Goal: Information Seeking & Learning: Learn about a topic

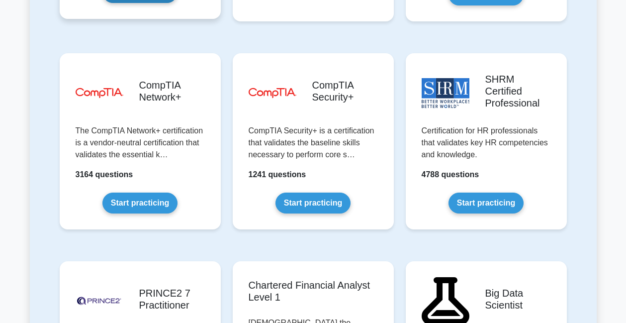
scroll to position [1930, 0]
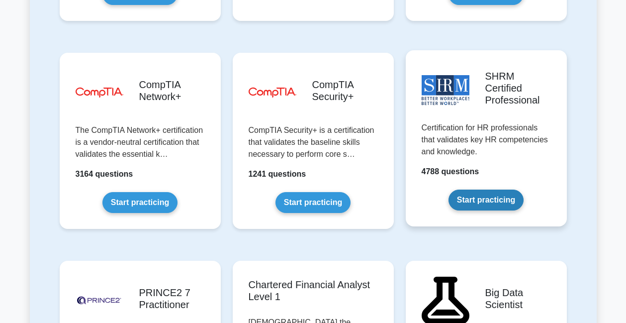
click at [470, 189] on link "Start practicing" at bounding box center [486, 199] width 75 height 21
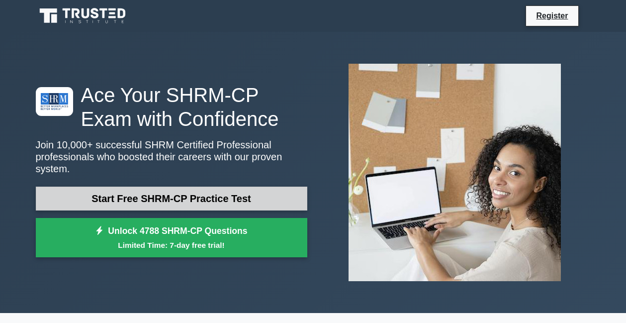
click at [213, 195] on link "Start Free SHRM-CP Practice Test" at bounding box center [172, 198] width 272 height 24
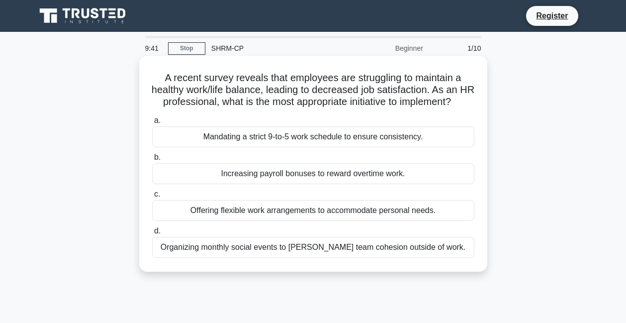
click at [186, 207] on div "Offering flexible work arrangements to accommodate personal needs." at bounding box center [313, 210] width 322 height 21
click at [152, 197] on input "c. Offering flexible work arrangements to accommodate personal needs." at bounding box center [152, 194] width 0 height 6
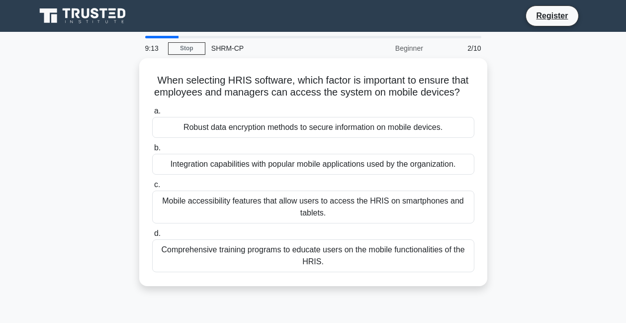
click at [186, 207] on div "Mobile accessibility features that allow users to access the HRIS on smartphone…" at bounding box center [313, 206] width 322 height 33
click at [152, 188] on input "c. Mobile accessibility features that allow users to access the HRIS on smartph…" at bounding box center [152, 185] width 0 height 6
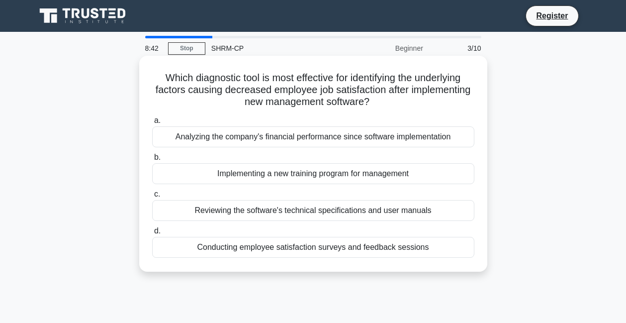
click at [252, 255] on div "Conducting employee satisfaction surveys and feedback sessions" at bounding box center [313, 247] width 322 height 21
click at [152, 234] on input "d. Conducting employee satisfaction surveys and feedback sessions" at bounding box center [152, 231] width 0 height 6
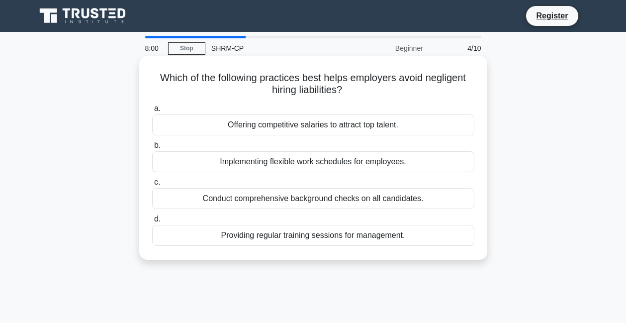
click at [273, 202] on div "Conduct comprehensive background checks on all candidates." at bounding box center [313, 198] width 322 height 21
click at [152, 185] on input "c. Conduct comprehensive background checks on all candidates." at bounding box center [152, 182] width 0 height 6
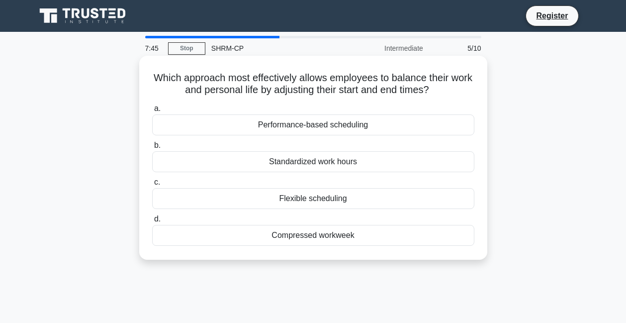
click at [266, 199] on div "Flexible scheduling" at bounding box center [313, 198] width 322 height 21
click at [152, 185] on input "c. Flexible scheduling" at bounding box center [152, 182] width 0 height 6
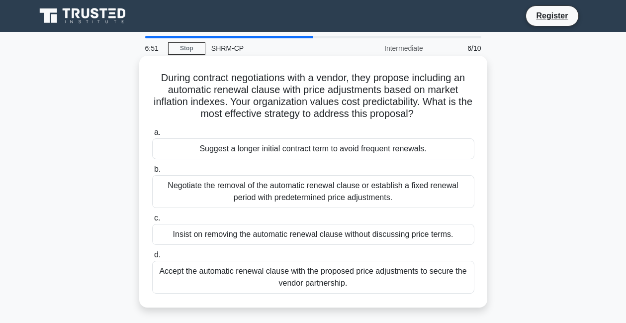
click at [241, 152] on div "Suggest a longer initial contract term to avoid frequent renewals." at bounding box center [313, 148] width 322 height 21
click at [152, 136] on input "a. Suggest a longer initial contract term to avoid frequent renewals." at bounding box center [152, 132] width 0 height 6
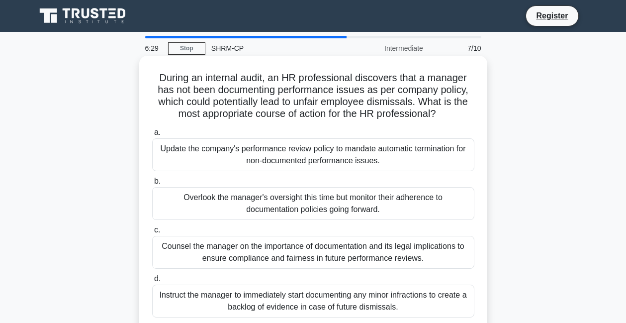
click at [228, 251] on div "Counsel the manager on the importance of documentation and its legal implicatio…" at bounding box center [313, 252] width 322 height 33
click at [152, 233] on input "c. Counsel the manager on the importance of documentation and its legal implica…" at bounding box center [152, 230] width 0 height 6
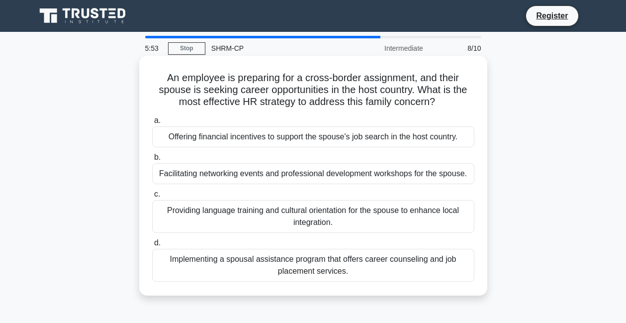
click at [252, 258] on div "Implementing a spousal assistance program that offers career counseling and job…" at bounding box center [313, 265] width 322 height 33
click at [152, 246] on input "d. Implementing a spousal assistance program that offers career counseling and …" at bounding box center [152, 243] width 0 height 6
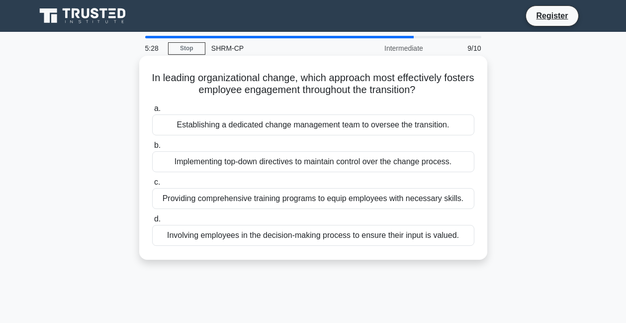
click at [262, 235] on div "Involving employees in the decision-making process to ensure their input is val…" at bounding box center [313, 235] width 322 height 21
click at [152, 222] on input "d. Involving employees in the decision-making process to ensure their input is …" at bounding box center [152, 219] width 0 height 6
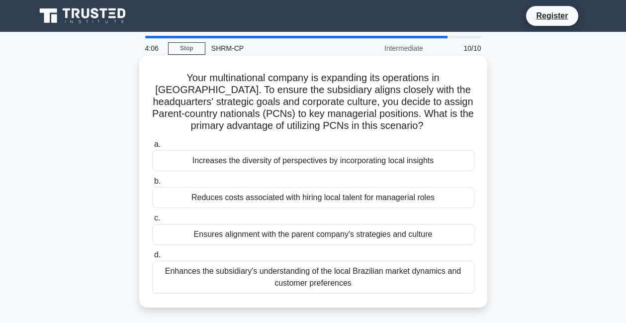
click at [255, 271] on div "Enhances the subsidiary's understanding of the local Brazilian market dynamics …" at bounding box center [313, 277] width 322 height 33
click at [152, 258] on input "d. Enhances the subsidiary's understanding of the local Brazilian market dynami…" at bounding box center [152, 255] width 0 height 6
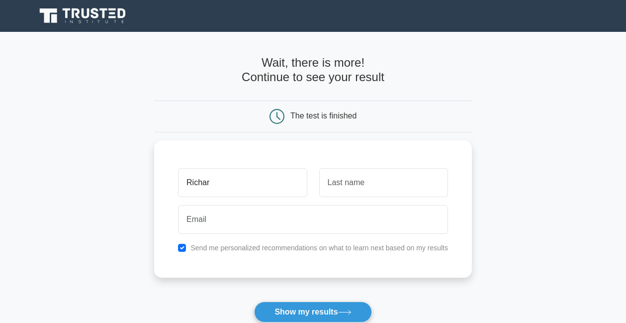
type input "Richard"
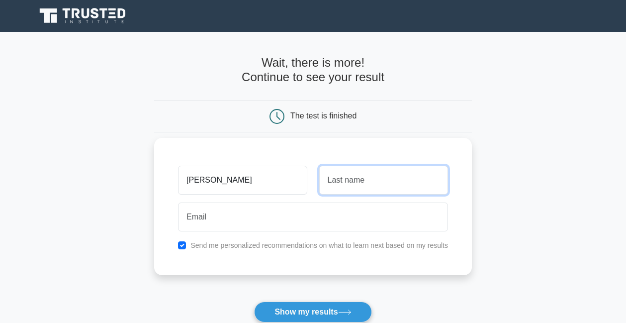
type input "Bernhardt"
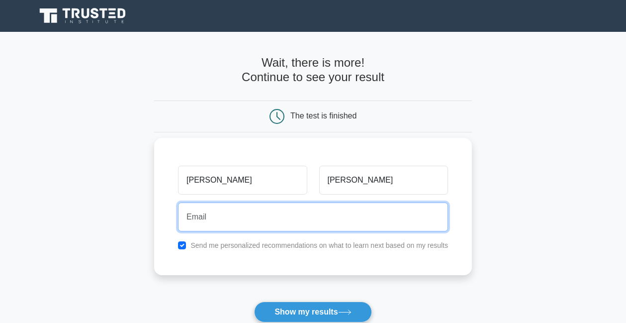
type input "richard.bernhardt@icloud.com"
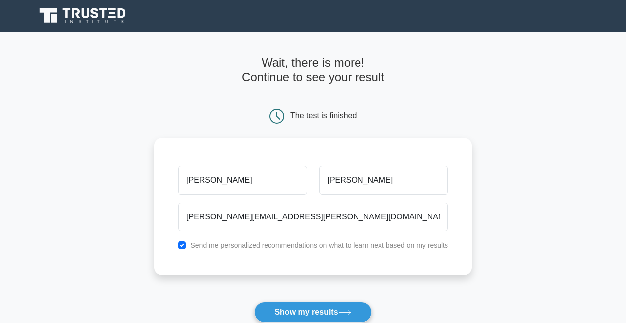
type input "Richard"
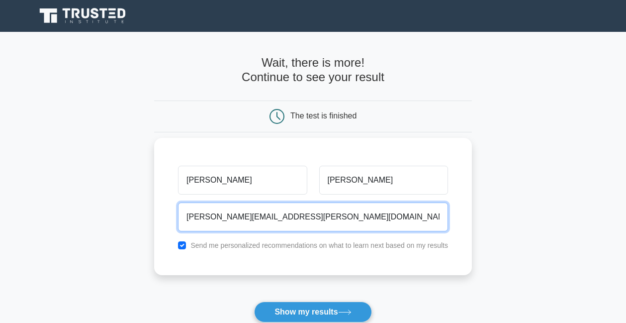
click at [269, 216] on input "richard.bernhardt@icloud.com" at bounding box center [313, 216] width 270 height 29
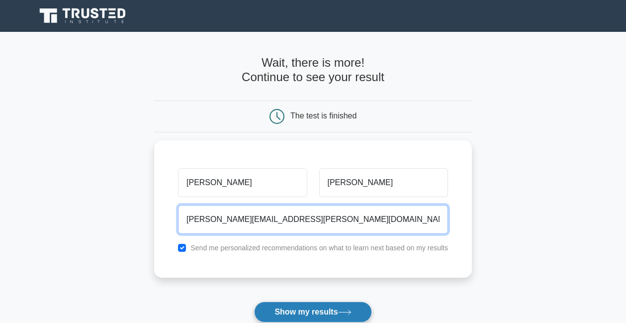
type input "[PERSON_NAME][EMAIL_ADDRESS][PERSON_NAME][DOMAIN_NAME]"
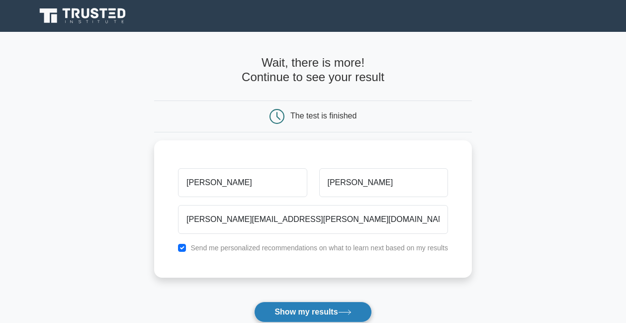
click at [286, 314] on button "Show my results" at bounding box center [312, 311] width 117 height 21
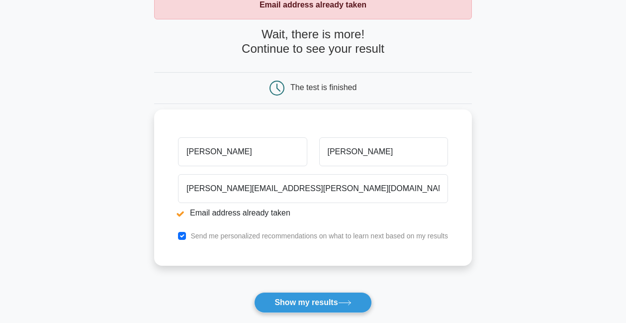
scroll to position [66, 0]
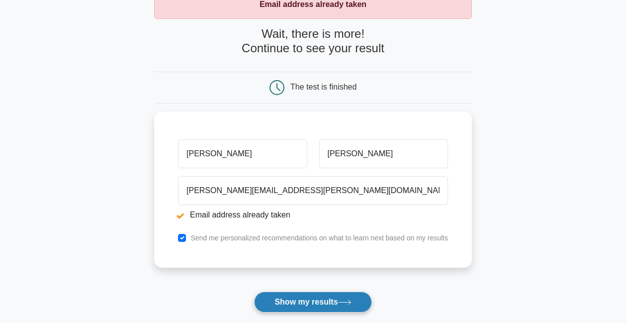
click at [307, 301] on button "Show my results" at bounding box center [312, 301] width 117 height 21
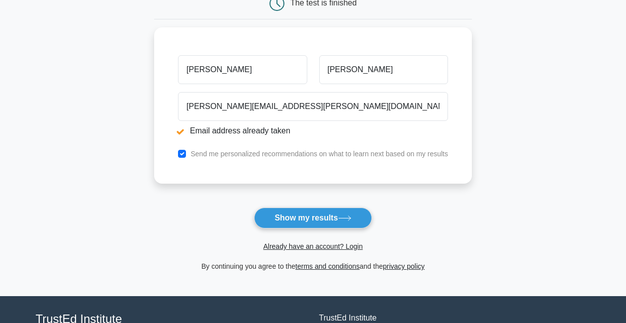
scroll to position [151, 0]
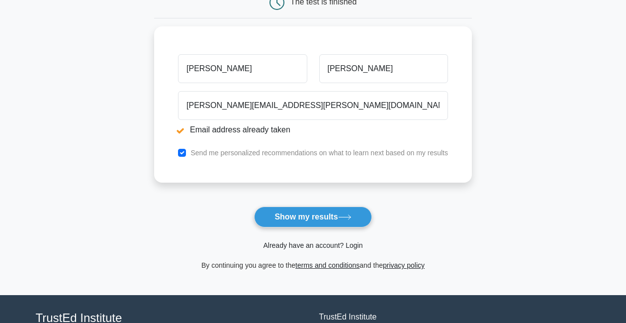
click at [329, 246] on link "Already have an account? Login" at bounding box center [312, 245] width 99 height 8
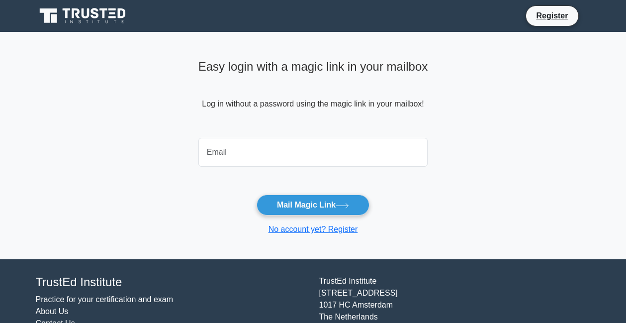
click at [304, 144] on input "email" at bounding box center [313, 152] width 230 height 29
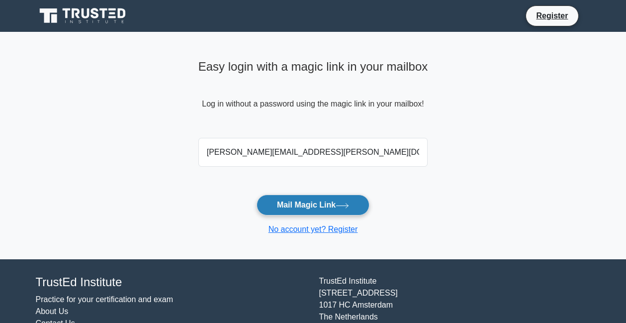
type input "[PERSON_NAME][EMAIL_ADDRESS][PERSON_NAME][DOMAIN_NAME]"
click at [322, 207] on button "Mail Magic Link" at bounding box center [313, 204] width 113 height 21
click at [332, 203] on button "Mail Magic Link" at bounding box center [313, 204] width 113 height 21
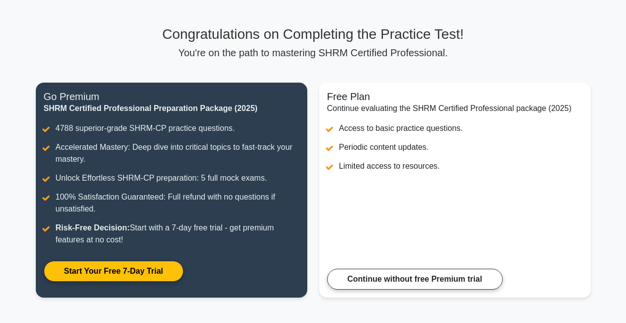
scroll to position [56, 0]
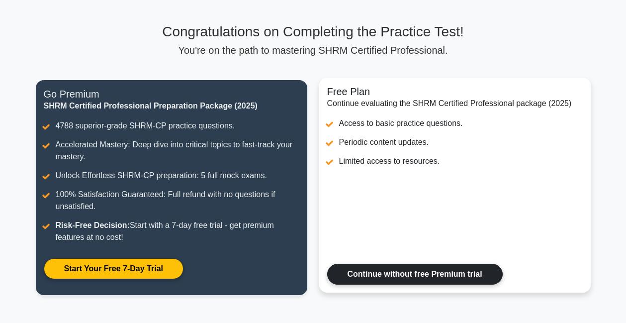
click at [390, 273] on link "Continue without free Premium trial" at bounding box center [415, 274] width 176 height 21
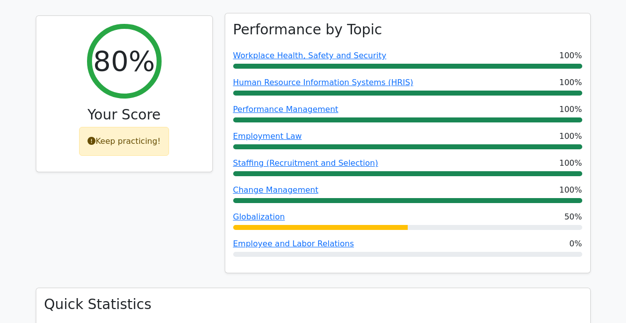
scroll to position [390, 0]
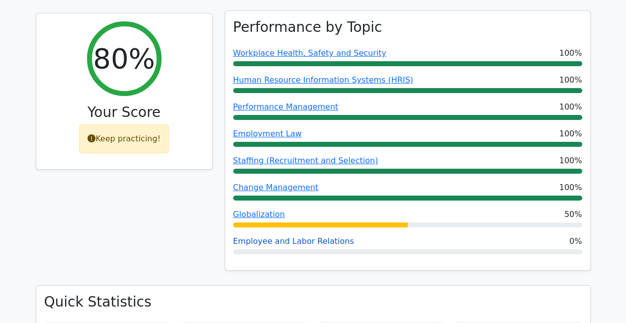
click at [312, 241] on link "Employee and Labor Relations" at bounding box center [293, 240] width 121 height 9
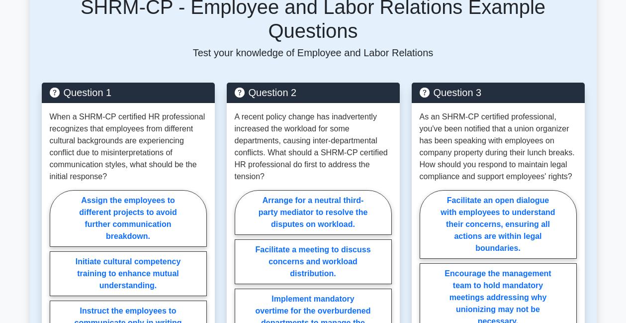
scroll to position [716, 0]
